Goal: Transaction & Acquisition: Obtain resource

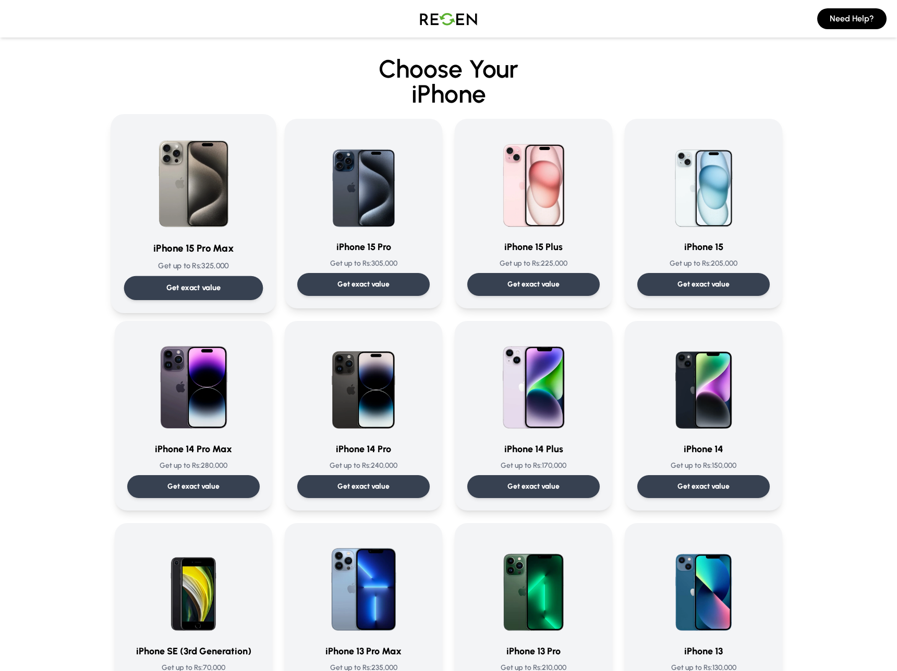
click at [223, 213] on img at bounding box center [193, 179] width 105 height 105
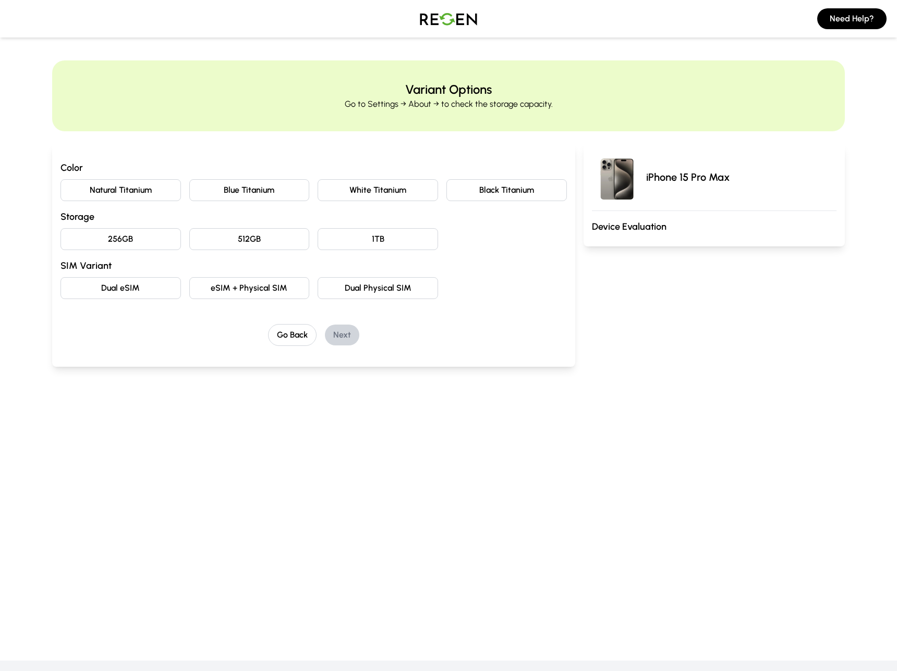
click at [147, 193] on button "Natural Titanium" at bounding box center [120, 190] width 120 height 22
click at [141, 237] on button "256GB" at bounding box center [120, 239] width 120 height 22
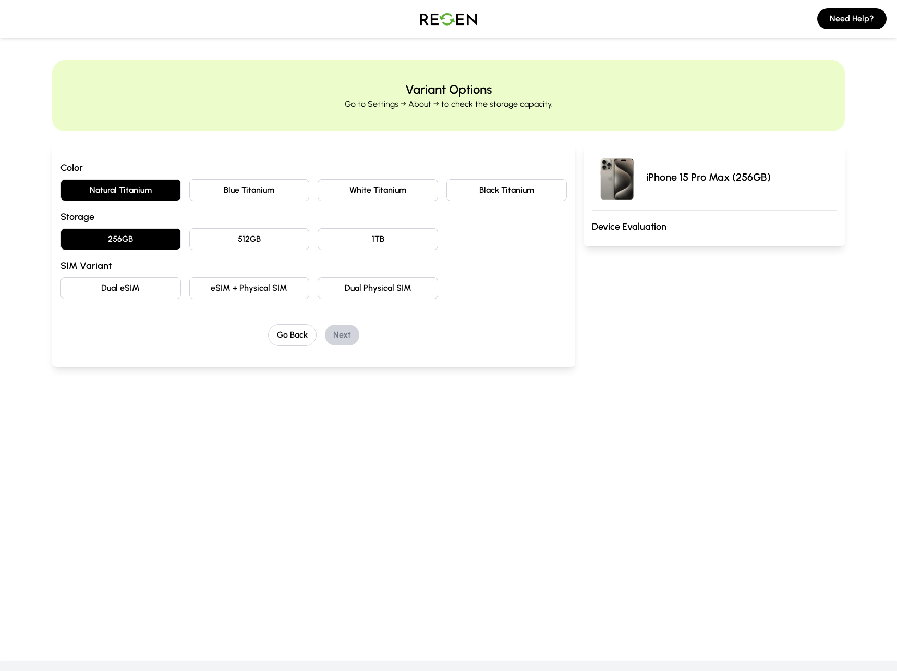
click at [141, 290] on button "Dual eSIM" at bounding box center [120, 288] width 120 height 22
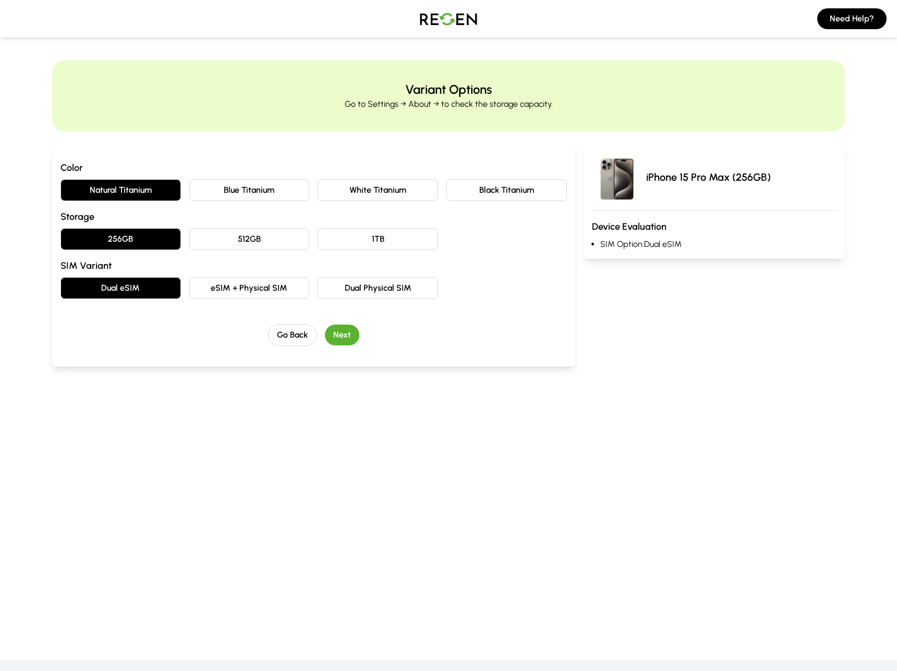
click at [347, 338] on button "Next" at bounding box center [342, 335] width 34 height 21
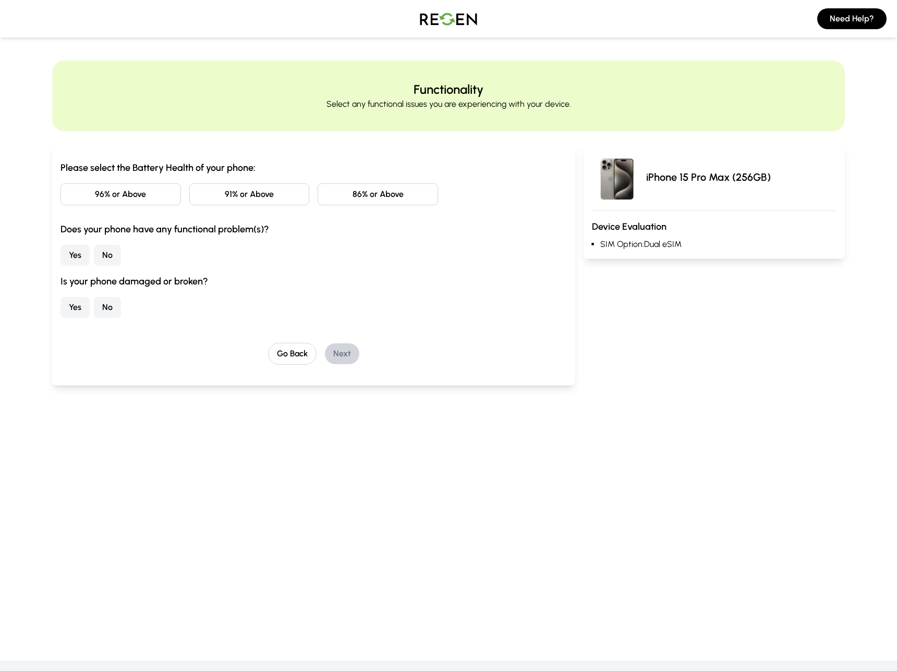
click at [269, 190] on button "91% or Above" at bounding box center [249, 194] width 120 height 22
click at [102, 258] on button "No" at bounding box center [107, 255] width 27 height 21
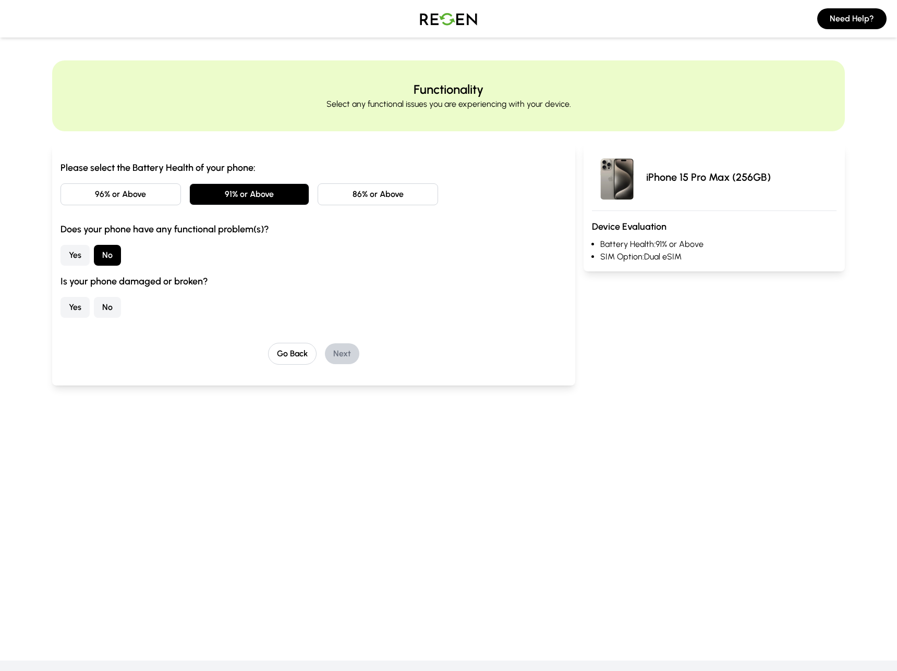
drag, startPoint x: 107, startPoint y: 309, endPoint x: 129, endPoint y: 313, distance: 21.9
click at [107, 309] on button "No" at bounding box center [107, 307] width 27 height 21
click at [349, 355] on button "Next" at bounding box center [342, 353] width 34 height 21
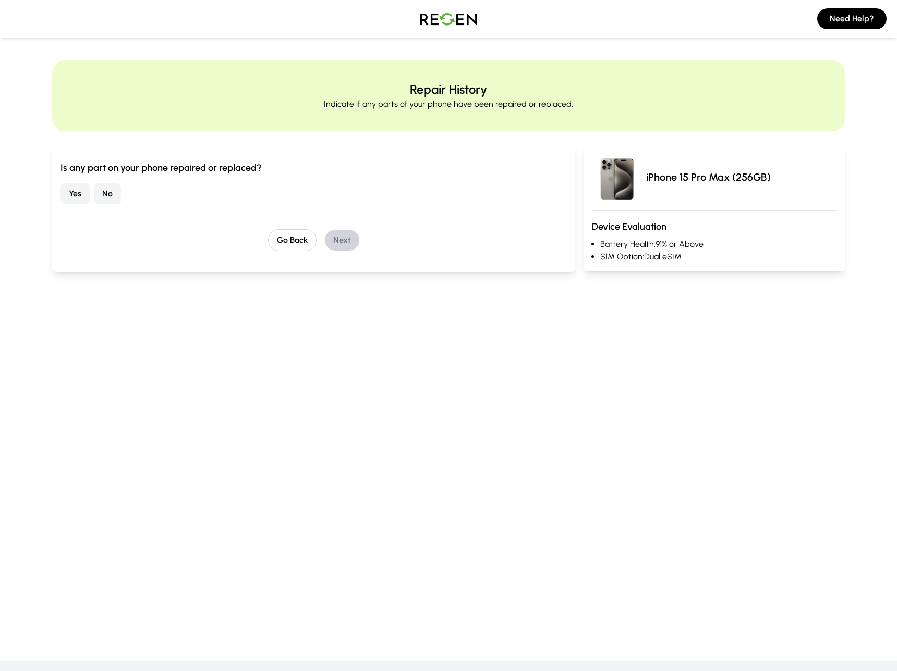
drag, startPoint x: 103, startPoint y: 191, endPoint x: 111, endPoint y: 193, distance: 8.1
click at [103, 191] on button "No" at bounding box center [107, 193] width 27 height 21
click at [351, 237] on button "Next" at bounding box center [342, 240] width 34 height 21
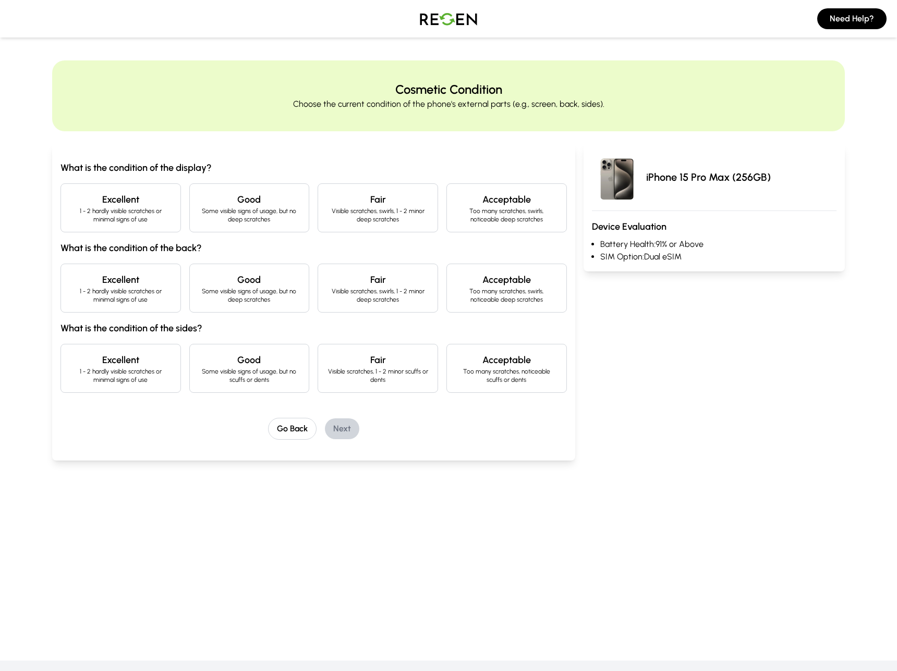
click at [117, 217] on p "1 - 2 hardly visible scratches or minimal signs of use" at bounding box center [120, 215] width 103 height 17
click at [146, 285] on h4 "Excellent" at bounding box center [120, 280] width 103 height 15
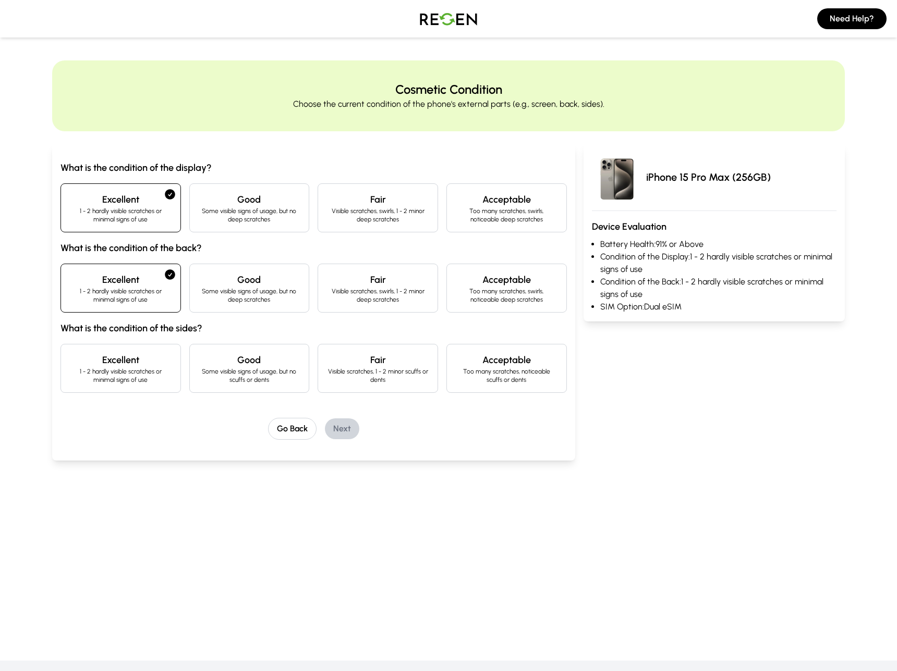
drag, startPoint x: 132, startPoint y: 362, endPoint x: 165, endPoint y: 369, distance: 33.5
click at [132, 363] on h4 "Excellent" at bounding box center [120, 360] width 103 height 15
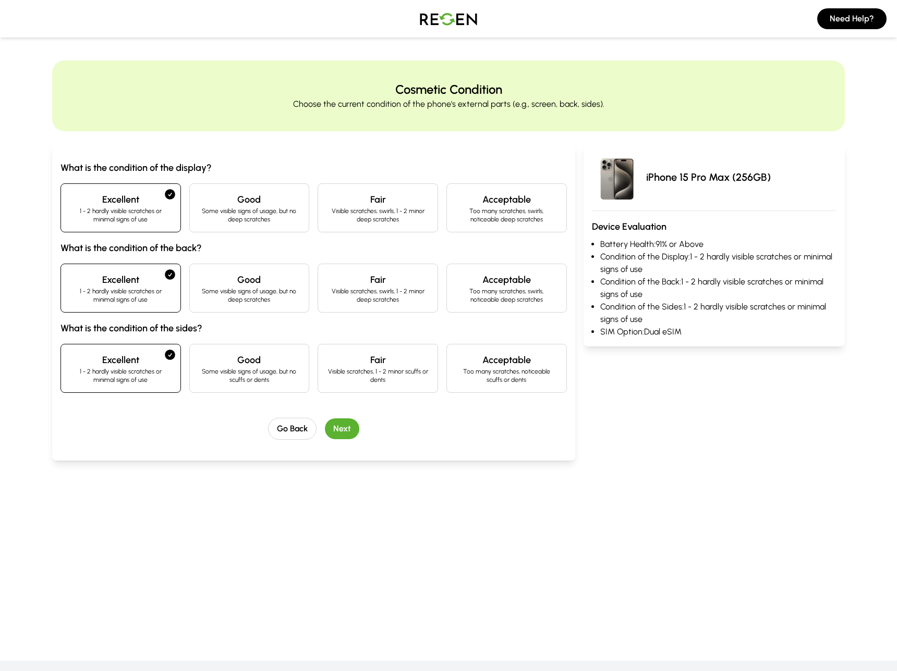
click at [335, 425] on button "Next" at bounding box center [342, 429] width 34 height 21
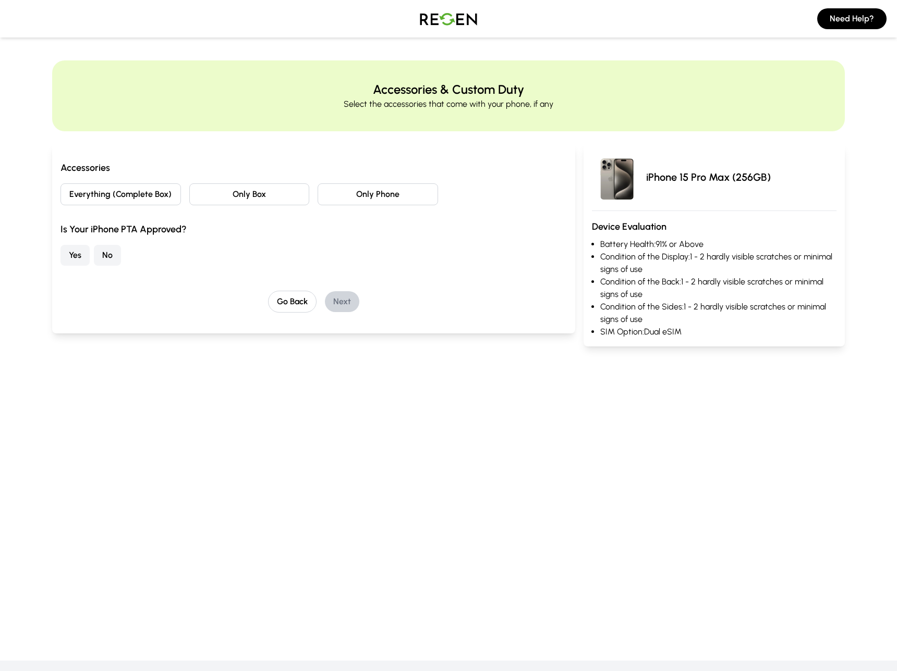
click at [133, 200] on button "Everything (Complete Box)" at bounding box center [120, 194] width 120 height 22
drag, startPoint x: 116, startPoint y: 261, endPoint x: 125, endPoint y: 266, distance: 10.3
click at [116, 261] on button "No" at bounding box center [107, 255] width 27 height 21
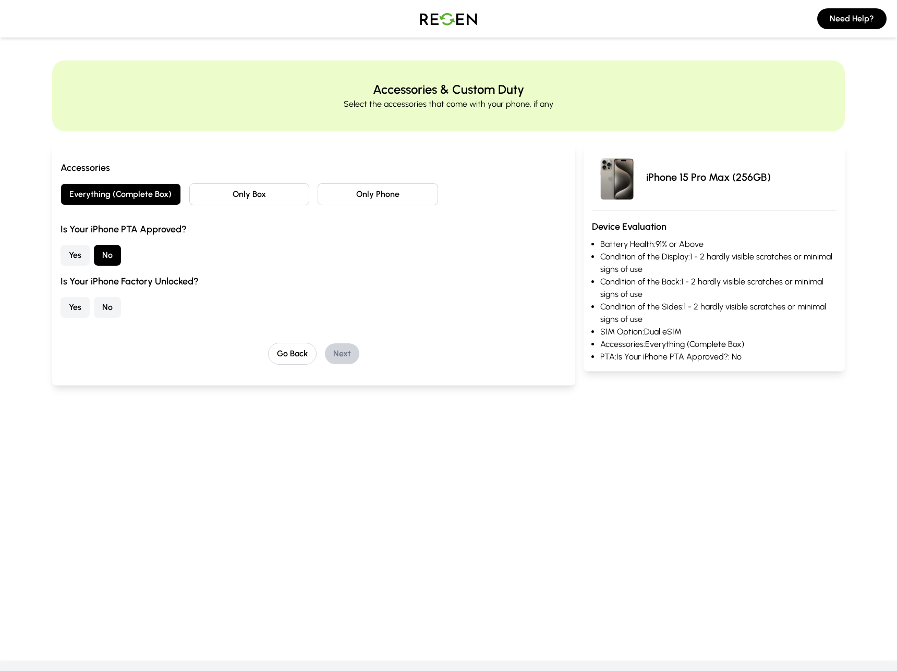
click at [80, 309] on button "Yes" at bounding box center [74, 307] width 29 height 21
click at [345, 355] on button "Next" at bounding box center [342, 353] width 34 height 21
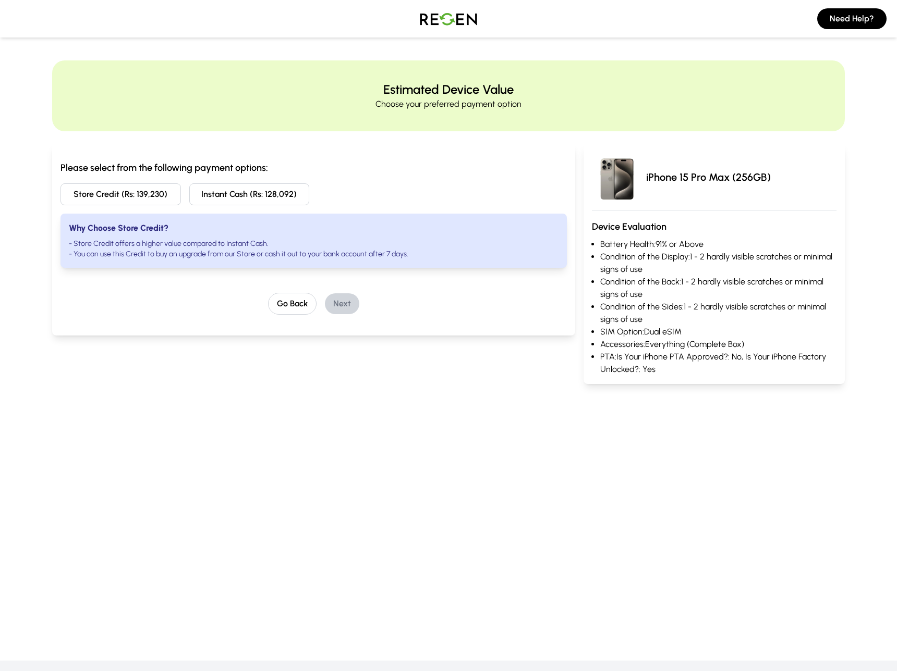
click at [231, 194] on button "Instant Cash (Rs: 128,092)" at bounding box center [249, 194] width 120 height 22
